Goal: Information Seeking & Learning: Learn about a topic

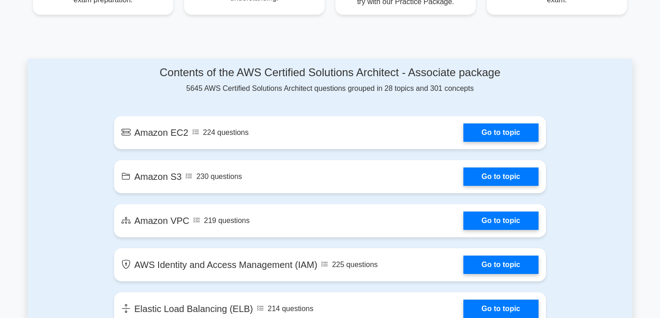
scroll to position [450, 0]
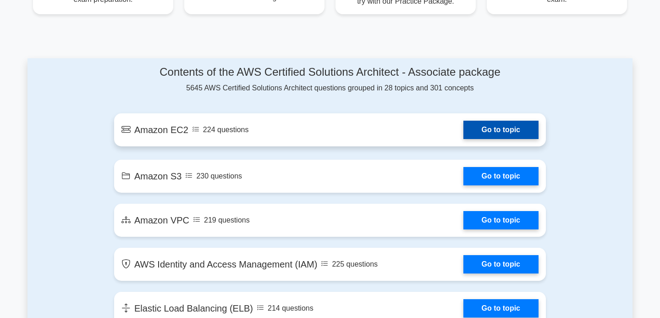
click at [487, 129] on link "Go to topic" at bounding box center [501, 130] width 75 height 18
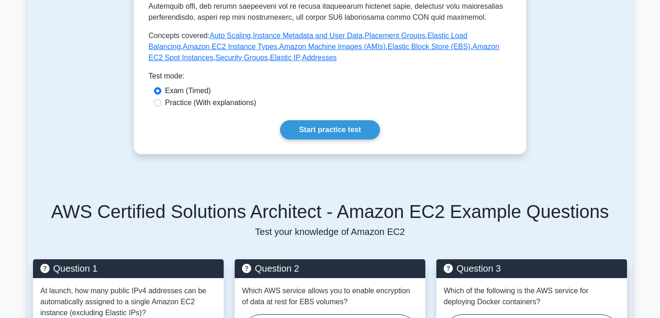
scroll to position [277, 0]
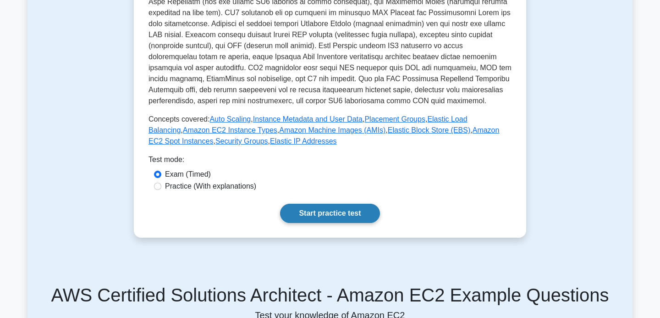
click at [330, 212] on link "Start practice test" at bounding box center [330, 213] width 100 height 19
